Goal: Check status

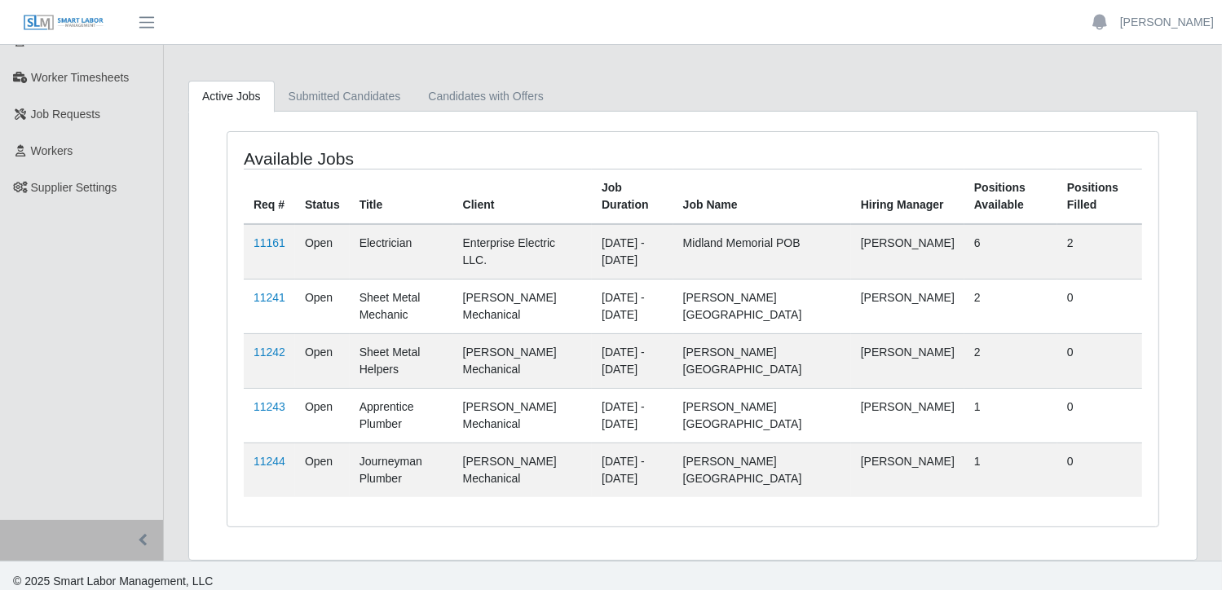
scroll to position [137, 0]
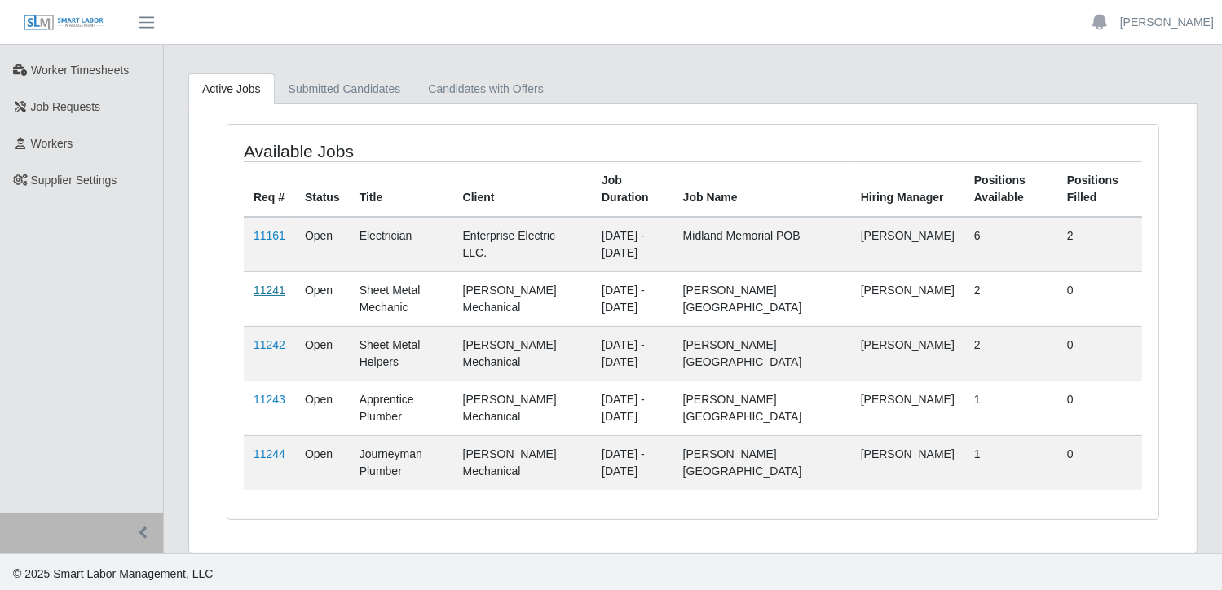
click at [272, 290] on link "11241" at bounding box center [269, 290] width 32 height 13
